Goal: Information Seeking & Learning: Learn about a topic

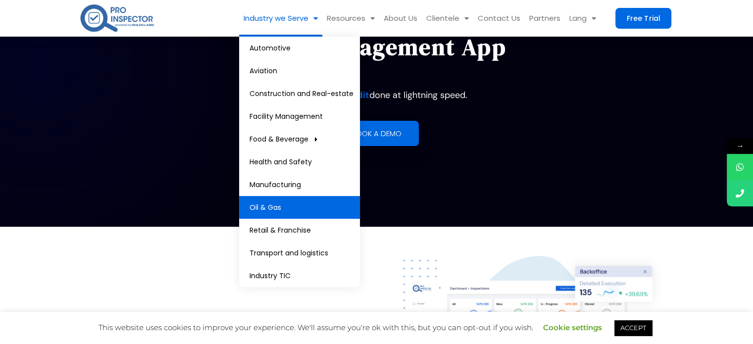
scroll to position [198, 0]
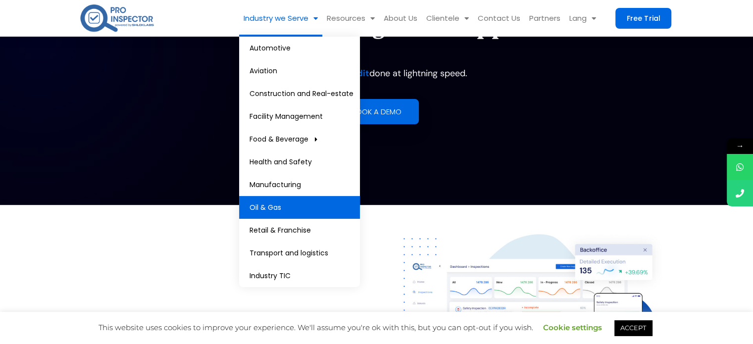
click at [300, 204] on link "Oil & Gas" at bounding box center [299, 207] width 121 height 23
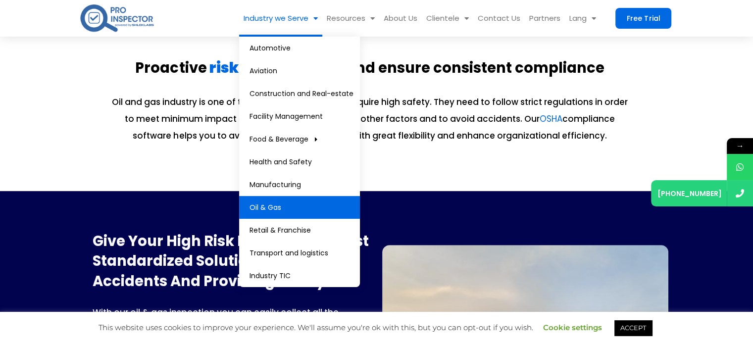
scroll to position [247, 0]
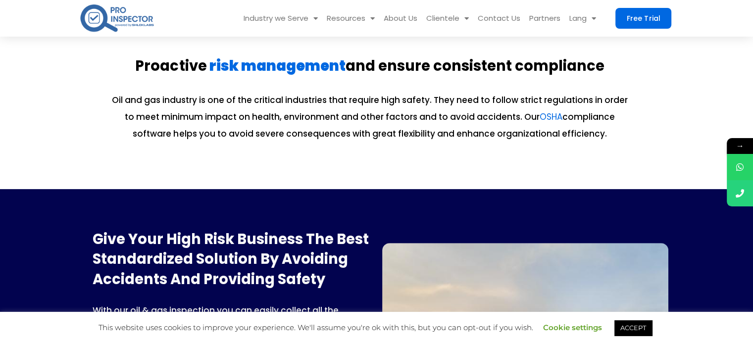
click at [649, 143] on div at bounding box center [653, 109] width 32 height 114
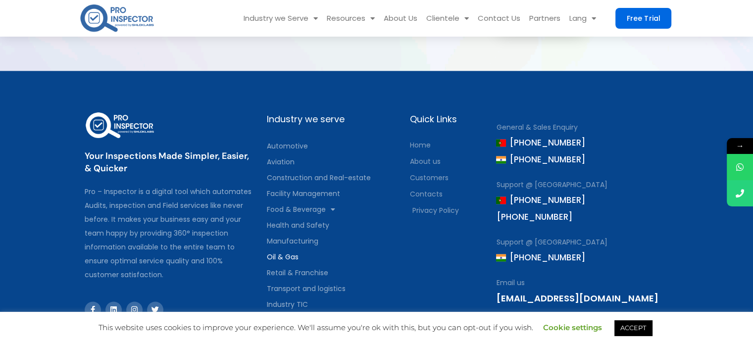
scroll to position [1584, 0]
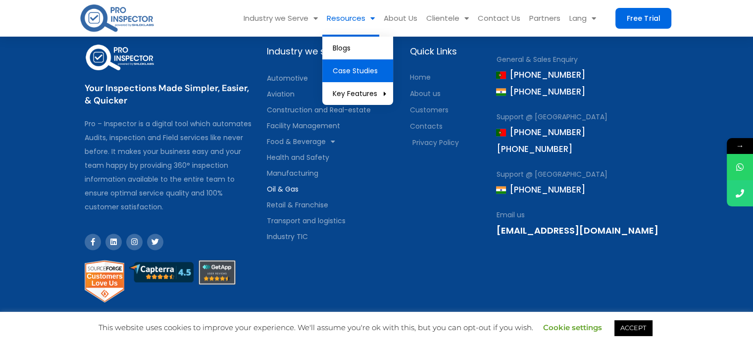
click at [374, 79] on link "Case Studies" at bounding box center [357, 70] width 71 height 23
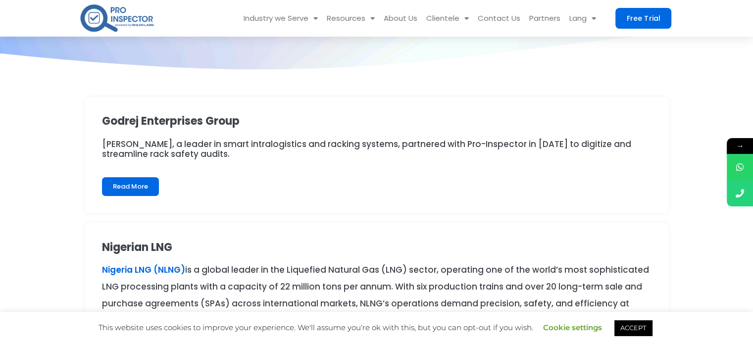
scroll to position [148, 0]
